Goal: Information Seeking & Learning: Learn about a topic

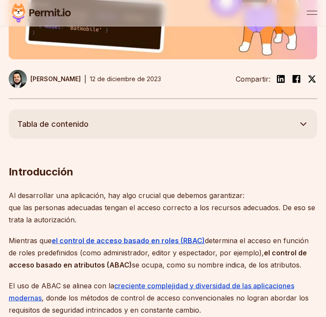
scroll to position [340, 0]
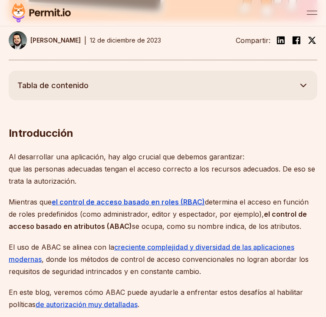
click at [168, 112] on h2 "Introducción" at bounding box center [163, 116] width 309 height 49
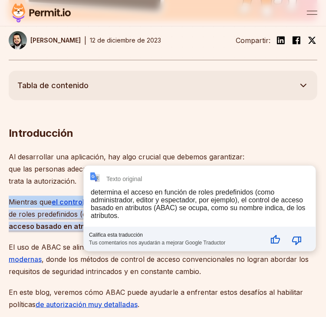
drag, startPoint x: 201, startPoint y: 186, endPoint x: 187, endPoint y: 165, distance: 26.3
click at [200, 152] on font "Al desarrollar una aplicación, hay algo crucial que debemos garantizar:" at bounding box center [127, 156] width 236 height 9
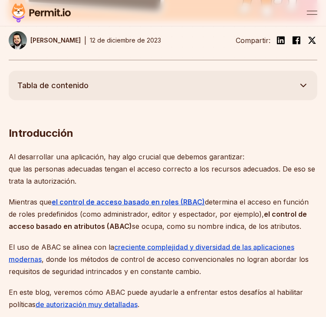
click at [224, 205] on p "Mientras que el control de acceso basado en roles (RBAC) determina el acceso en…" at bounding box center [163, 214] width 309 height 36
click at [246, 151] on p "Al desarrollar una aplicación, hay algo crucial que debemos garantizar: que las…" at bounding box center [163, 169] width 309 height 36
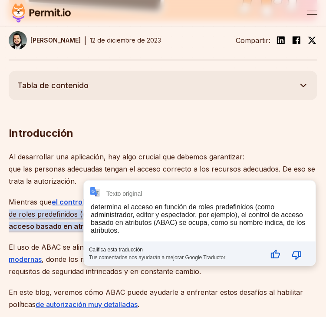
click at [263, 170] on p "Al desarrollar una aplicación, hay algo crucial que debemos garantizar: que las…" at bounding box center [163, 169] width 309 height 36
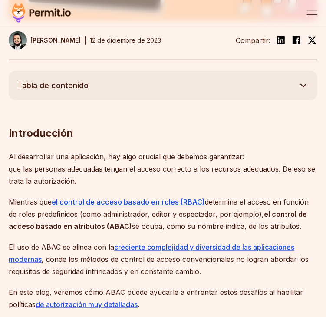
drag, startPoint x: 253, startPoint y: 200, endPoint x: 299, endPoint y: 211, distance: 47.0
click at [299, 211] on p "Mientras que el control de acceso basado en roles (RBAC) determina el acceso en…" at bounding box center [163, 214] width 309 height 36
copy p "el control de acceso basado en atributos (ABAC) se ocupa, como su nombre indica…"
